Goal: Task Accomplishment & Management: Use online tool/utility

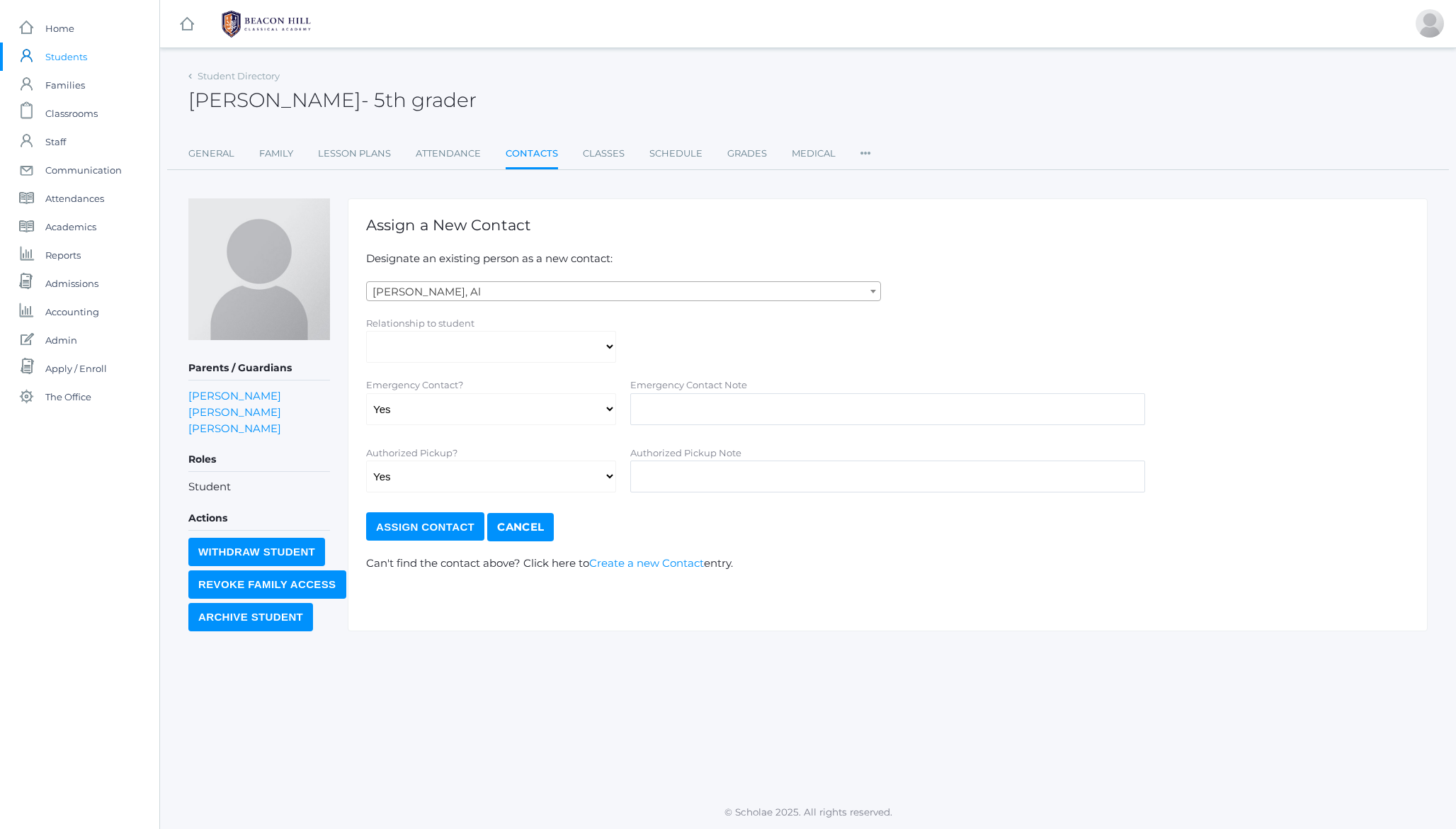
click at [292, 92] on h2 "[PERSON_NAME] - 5th grader" at bounding box center [333, 100] width 288 height 22
click at [62, 337] on span "Admin" at bounding box center [61, 340] width 32 height 29
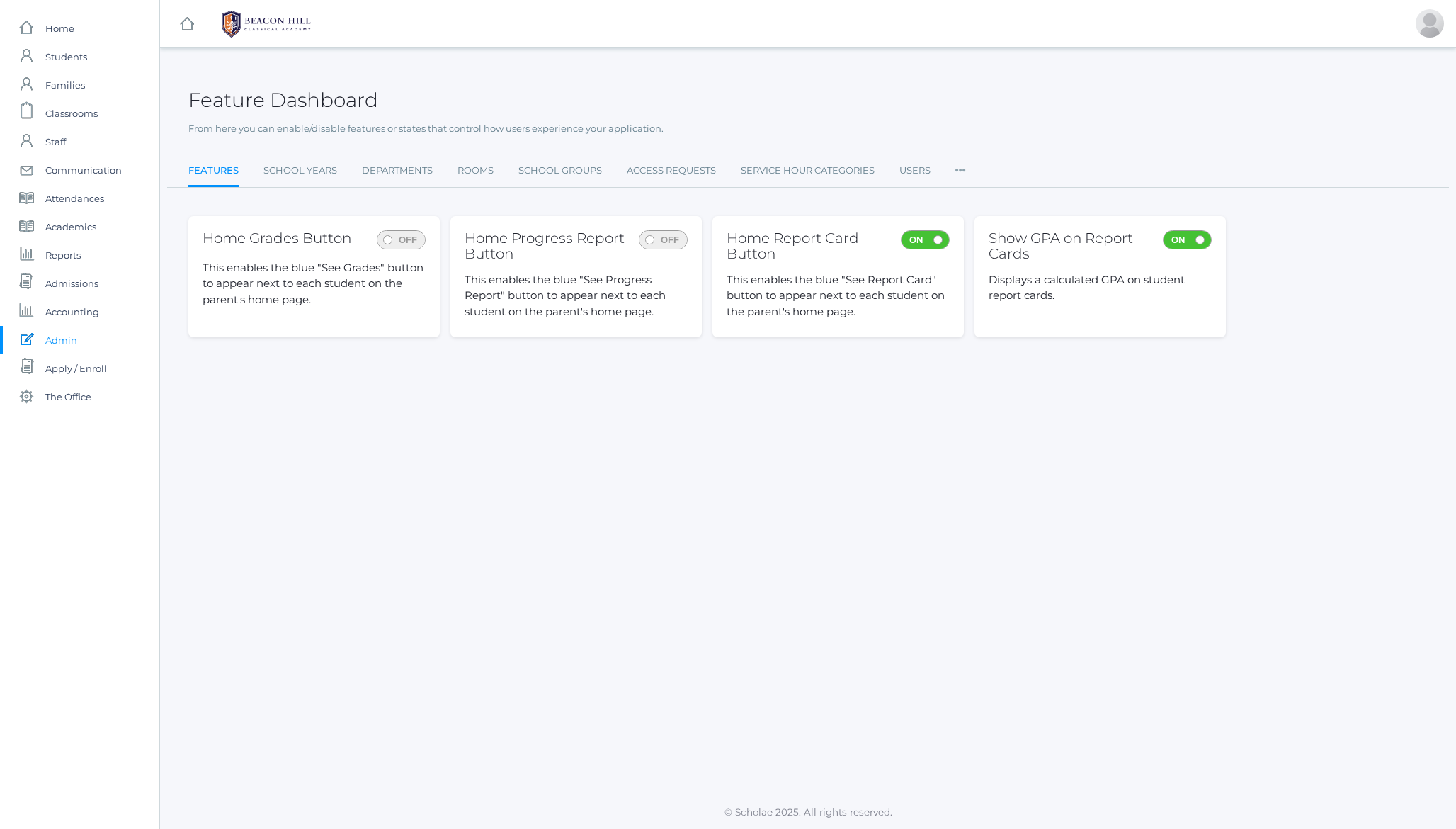
click at [961, 168] on icon at bounding box center [961, 166] width 11 height 19
click at [1005, 311] on link "Canvas Integration" at bounding box center [1029, 312] width 120 height 29
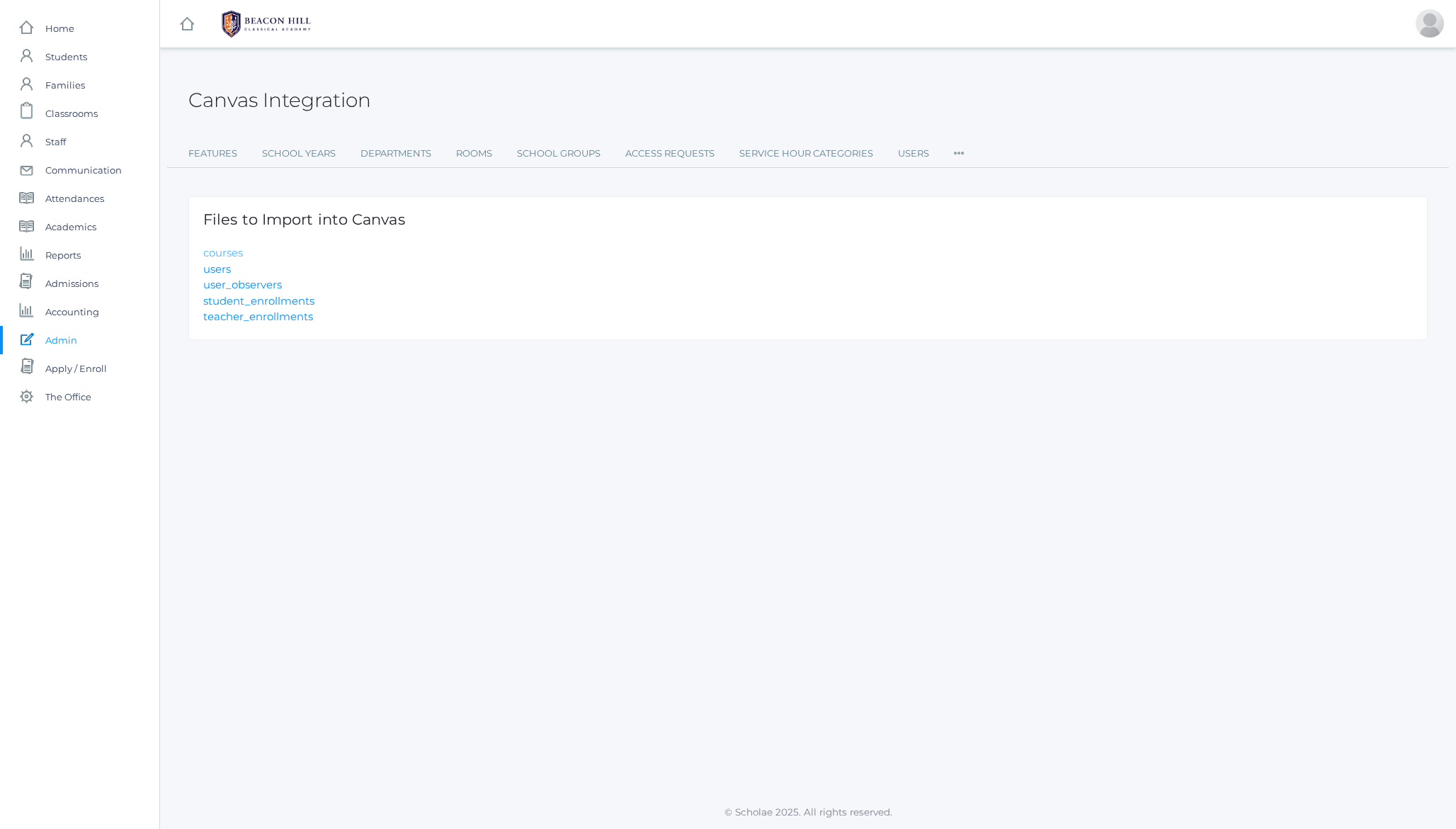
click at [223, 253] on link "courses" at bounding box center [223, 252] width 39 height 13
click at [252, 282] on link "user_observers" at bounding box center [243, 284] width 79 height 13
drag, startPoint x: 347, startPoint y: 320, endPoint x: 190, endPoint y: 250, distance: 171.9
click at [190, 250] on div "Files to Import into Canvas courses users user_observers student_enrollments te…" at bounding box center [808, 268] width 1240 height 144
copy ul "courses users user_observers student_enrollments teacher_enrollments"
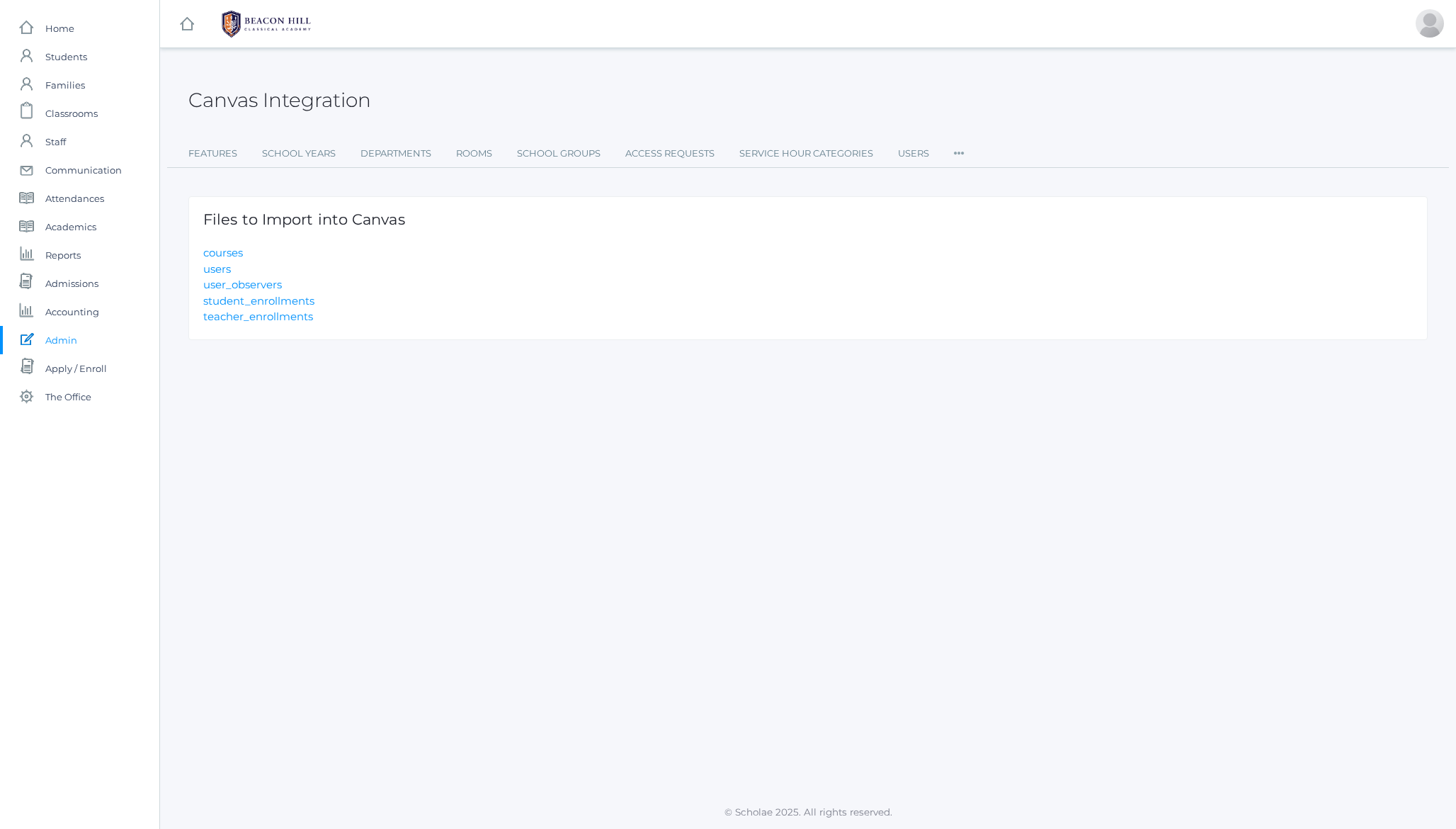
click at [518, 82] on div "Canvas Integration" at bounding box center [808, 92] width 1240 height 52
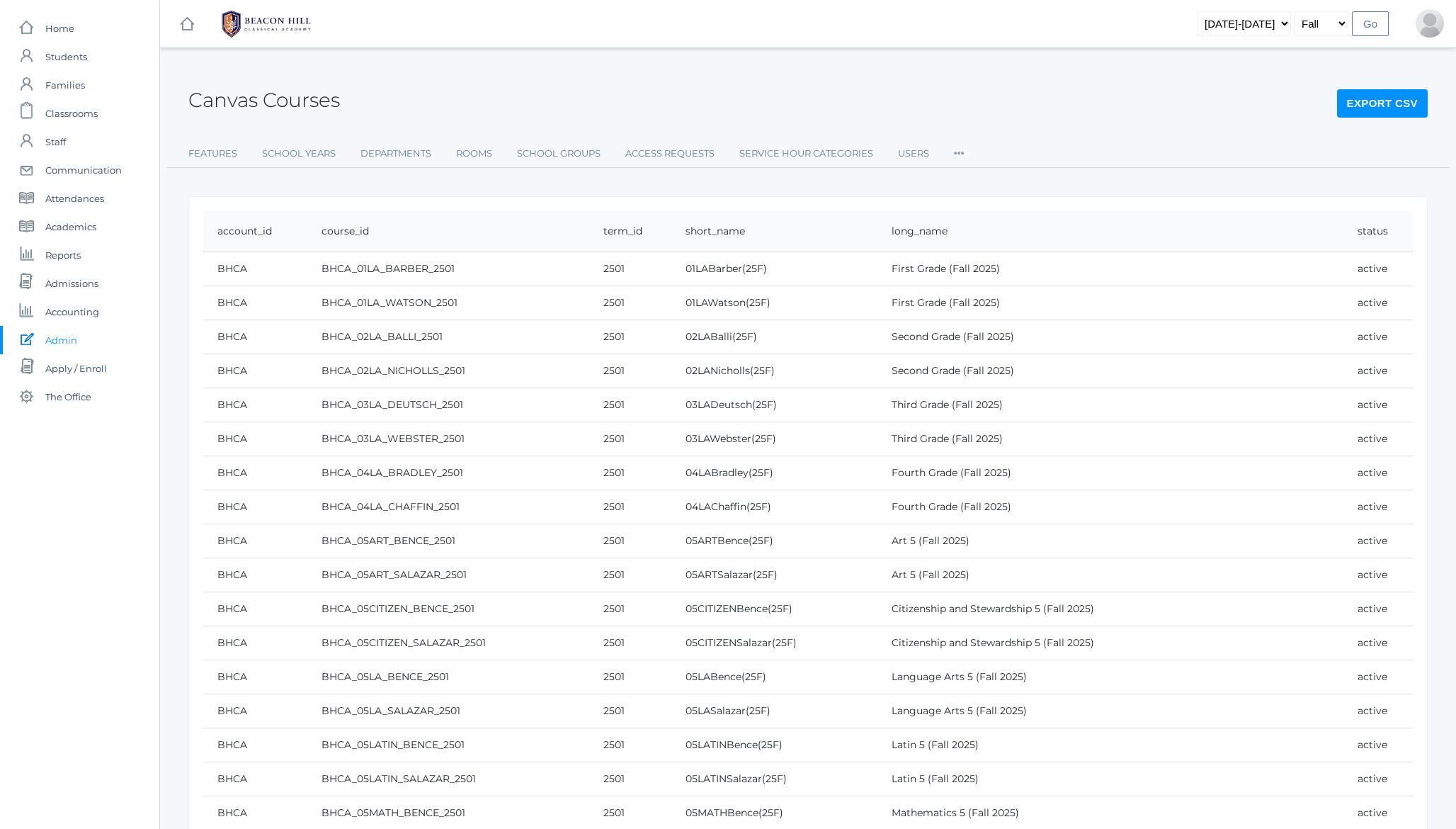
click at [303, 96] on h2 "Canvas Courses" at bounding box center [264, 100] width 152 height 22
